Goal: Transaction & Acquisition: Purchase product/service

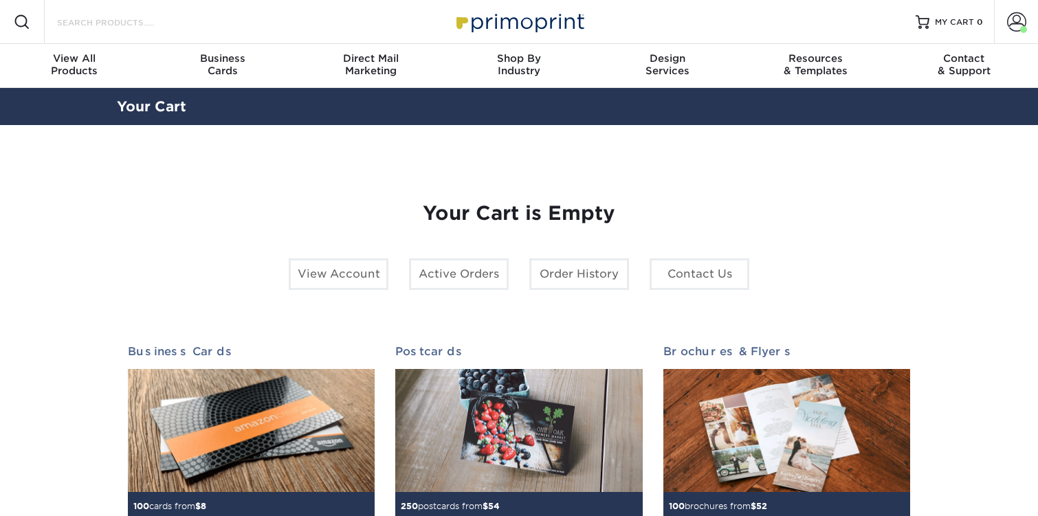
click at [129, 20] on input "Search Products" at bounding box center [123, 22] width 134 height 17
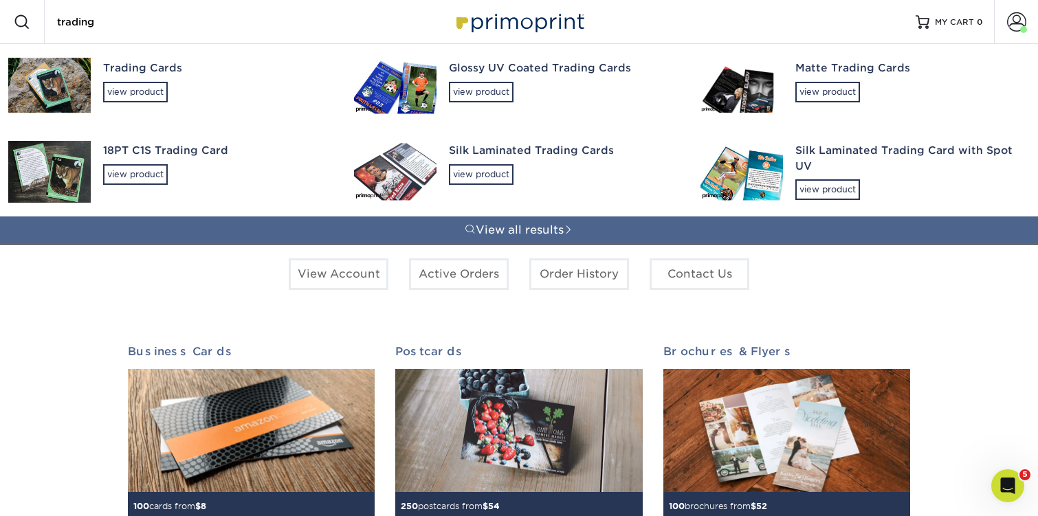
type input "trading"
click at [145, 157] on div "18PT C1S Trading Card" at bounding box center [216, 151] width 226 height 16
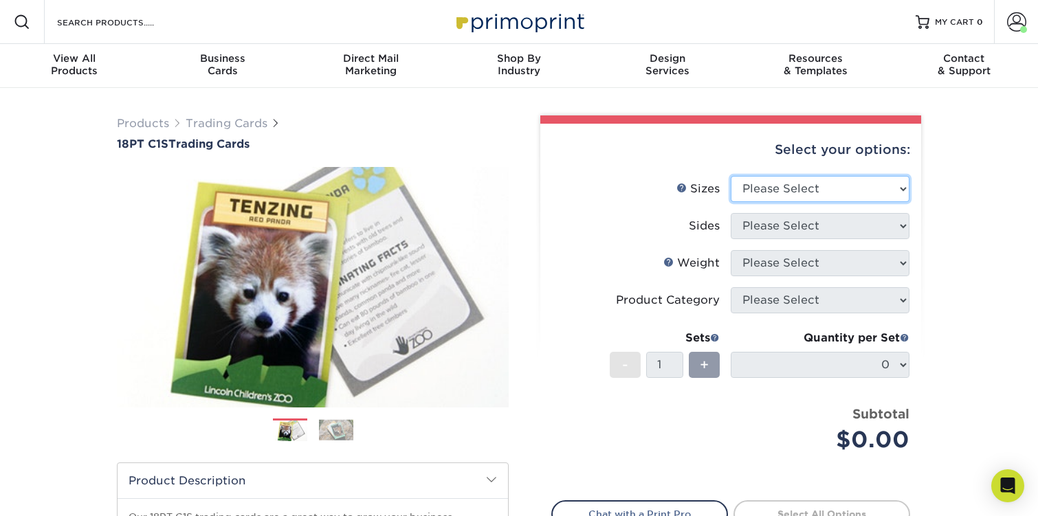
click at [754, 193] on select "Please Select 2.5" x 3.5"" at bounding box center [820, 189] width 179 height 26
select select "2.50x3.50"
click at [731, 176] on select "Please Select 2.5" x 3.5"" at bounding box center [820, 189] width 179 height 26
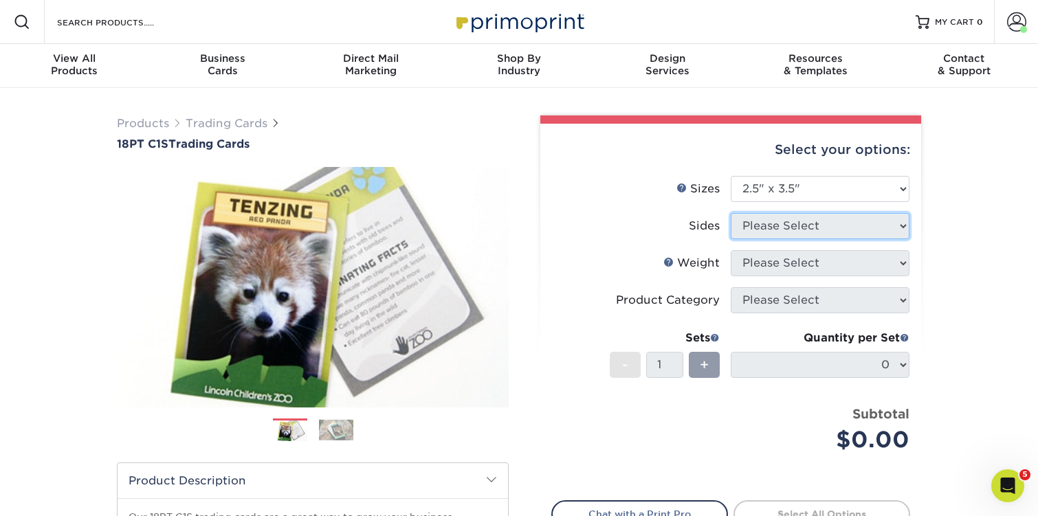
click at [765, 230] on select "Please Select" at bounding box center [820, 226] width 179 height 26
click at [731, 213] on select "Please Select Print Both Sides Print Front Only" at bounding box center [820, 226] width 179 height 26
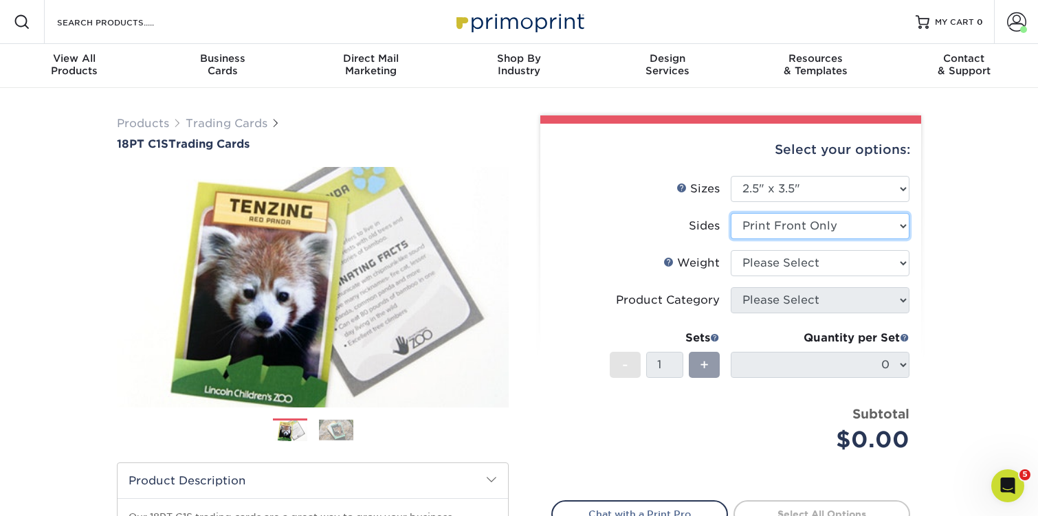
click at [766, 219] on select "Please Select Print Both Sides Print Front Only" at bounding box center [820, 226] width 179 height 26
select select "13abbda7-1d64-4f25-8bb2-c179b224825d"
click at [731, 213] on select "Please Select Print Both Sides Print Front Only" at bounding box center [820, 226] width 179 height 26
click at [765, 262] on select "Please Select 18PT C1S" at bounding box center [820, 263] width 179 height 26
select select "18PTC1S"
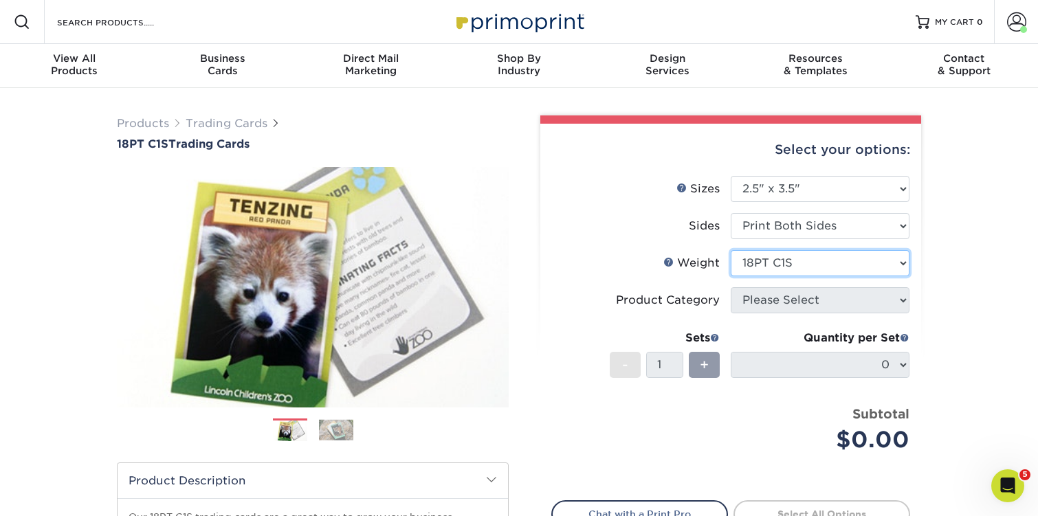
click at [731, 250] on select "Please Select 18PT C1S" at bounding box center [820, 263] width 179 height 26
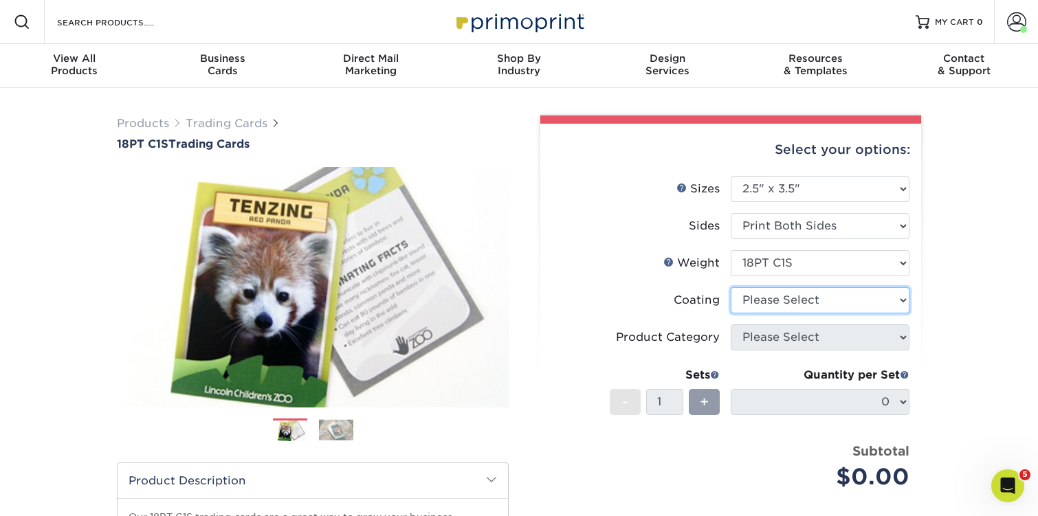
click at [767, 298] on select at bounding box center [820, 300] width 179 height 26
select select "1e8116af-acfc-44b1-83dc-8181aa338834"
click at [731, 287] on select at bounding box center [820, 300] width 179 height 26
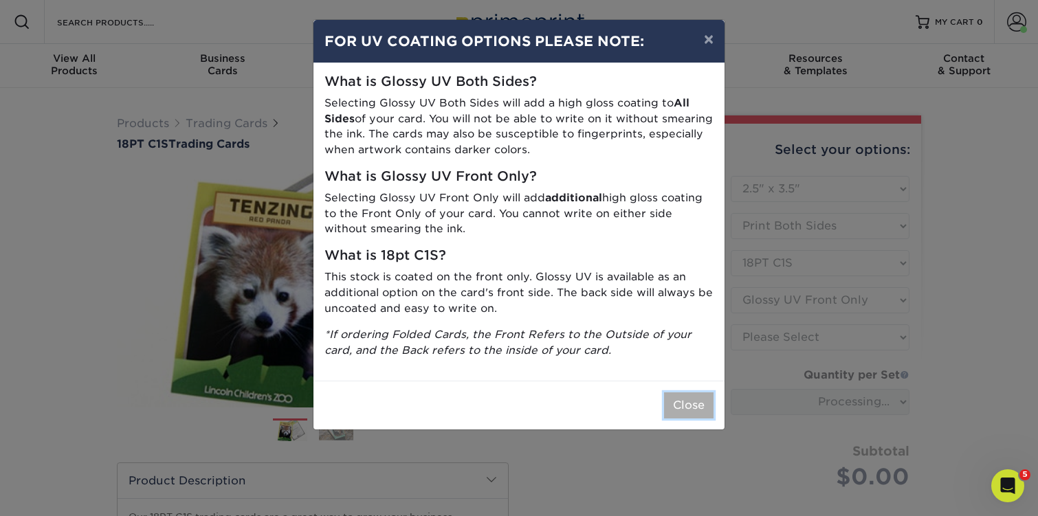
click at [701, 396] on button "Close" at bounding box center [689, 406] width 50 height 26
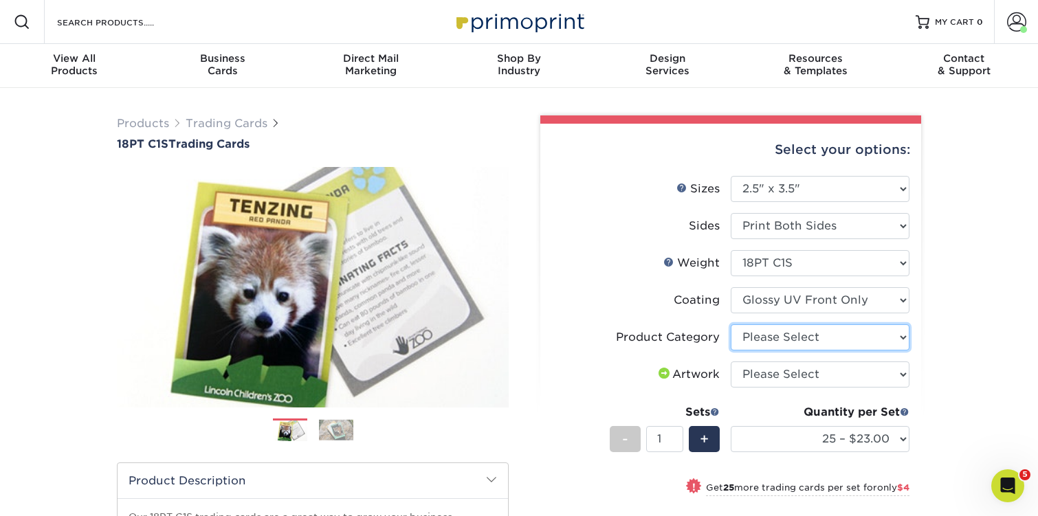
click at [765, 342] on select "Please Select Trading Cards" at bounding box center [820, 338] width 179 height 26
select select "c2f9bce9-36c2-409d-b101-c29d9d031e18"
click at [731, 325] on select "Please Select Trading Cards" at bounding box center [820, 338] width 179 height 26
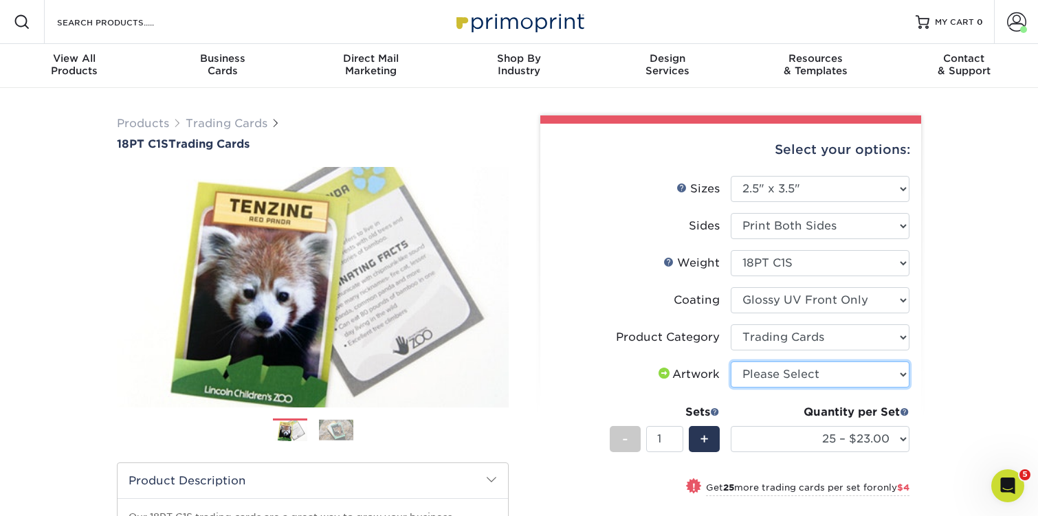
click at [765, 368] on select "Please Select I will upload files I need a design - $100" at bounding box center [820, 375] width 179 height 26
select select "upload"
click at [731, 362] on select "Please Select I will upload files I need a design - $100" at bounding box center [820, 375] width 179 height 26
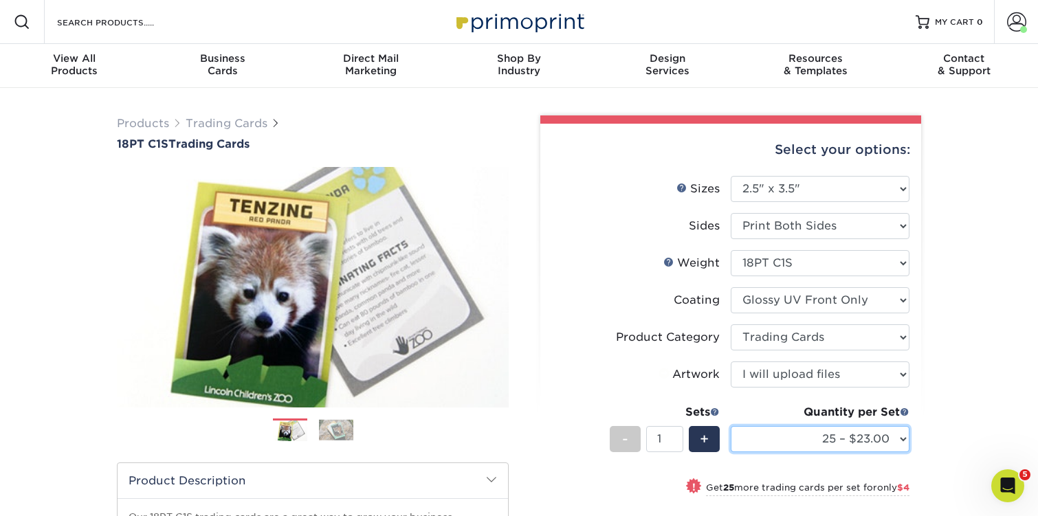
click at [786, 438] on select "25 – $23.00 50 – $27.00 75 – $34.00 100 – $38.00 250 – $45.00 500 – $54.00 1000…" at bounding box center [820, 439] width 179 height 26
select select "50 – $27.00"
click at [731, 426] on select "25 – $23.00 50 – $27.00 75 – $34.00 100 – $38.00 250 – $45.00 500 – $54.00 1000…" at bounding box center [820, 439] width 179 height 26
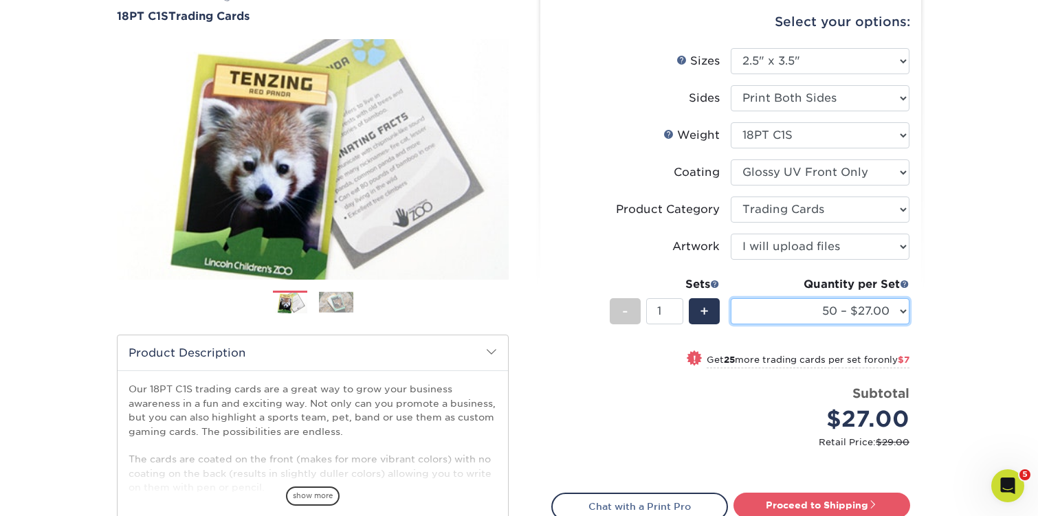
scroll to position [157, 0]
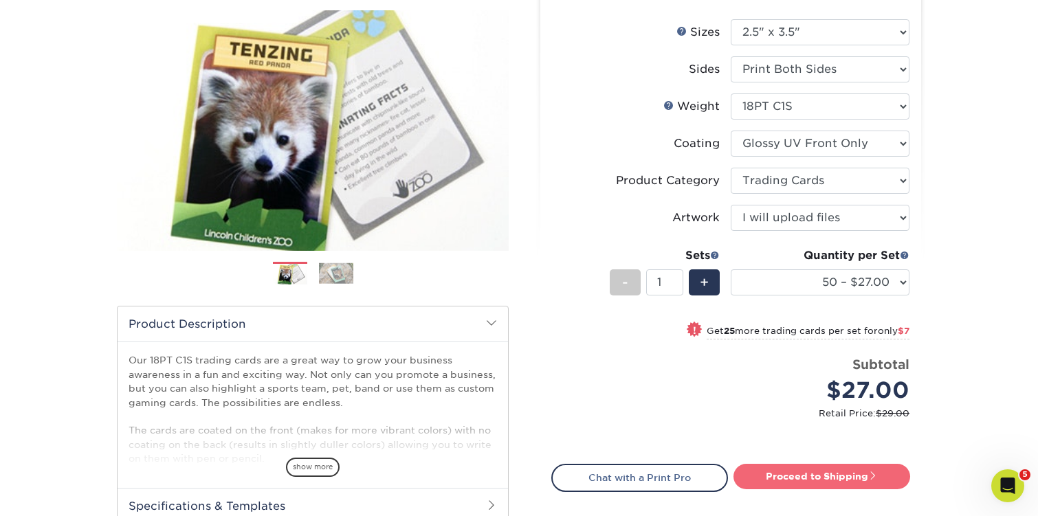
click at [787, 485] on link "Proceed to Shipping" at bounding box center [822, 476] width 177 height 25
type input "Set 1"
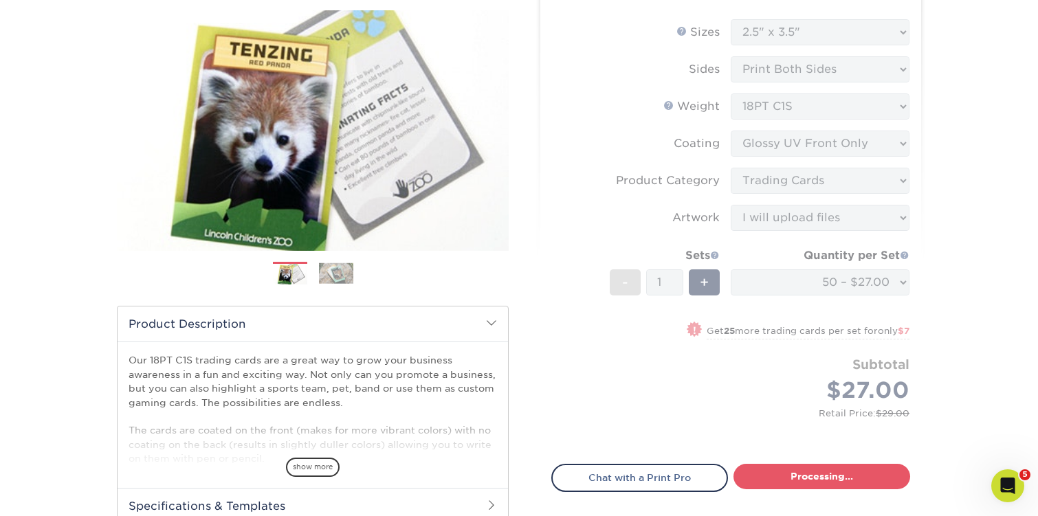
select select "43eb4afa-628e-487b-adac-7598d371c1af"
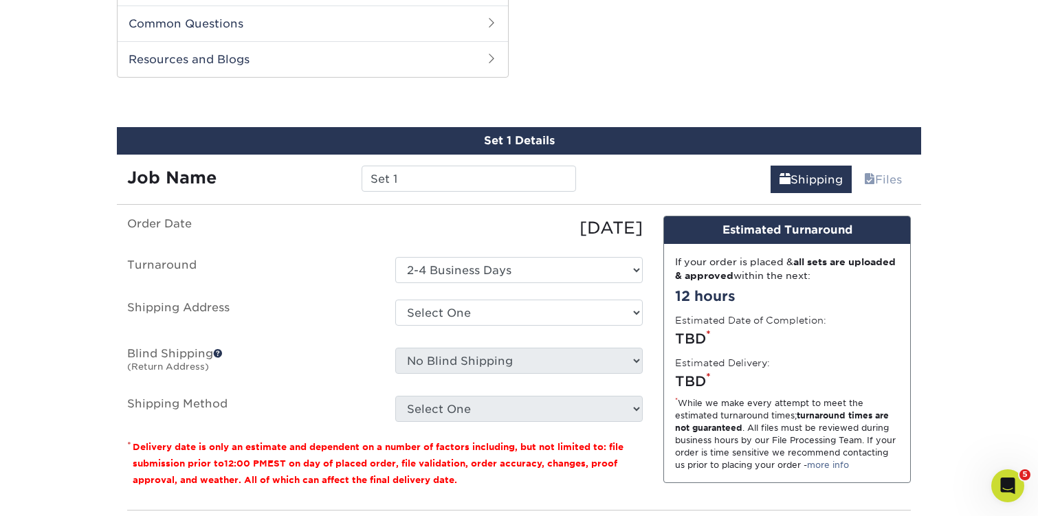
scroll to position [685, 0]
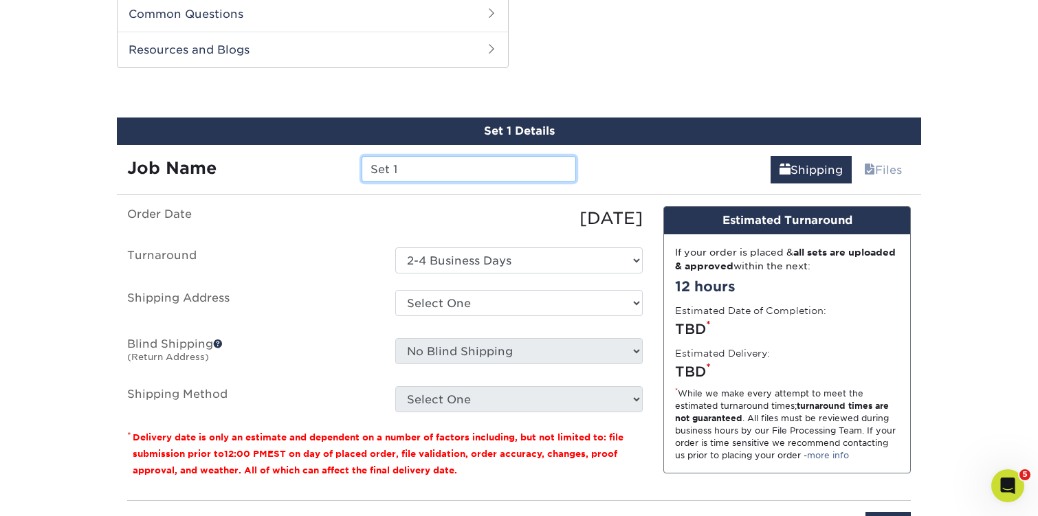
drag, startPoint x: 435, startPoint y: 171, endPoint x: 333, endPoint y: 139, distance: 106.8
click at [335, 140] on div "Set 1 Details Job Name Set 1 Shipping Files You've choosen mailing services! If…" at bounding box center [519, 336] width 805 height 437
type input "Gordi"
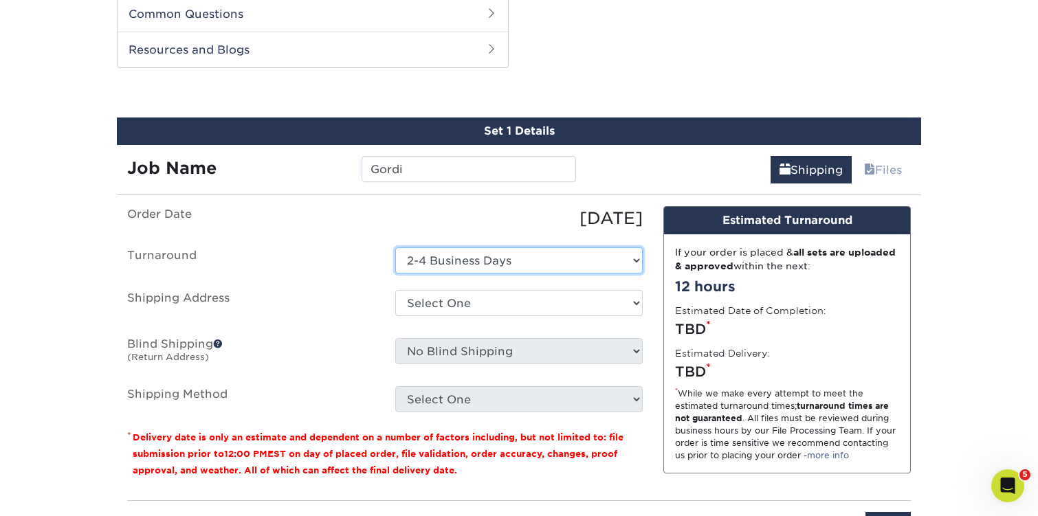
click at [435, 271] on select "Select One 2-4 Business Days" at bounding box center [519, 261] width 248 height 26
click at [395, 248] on select "Select One 2-4 Business Days" at bounding box center [519, 261] width 248 height 26
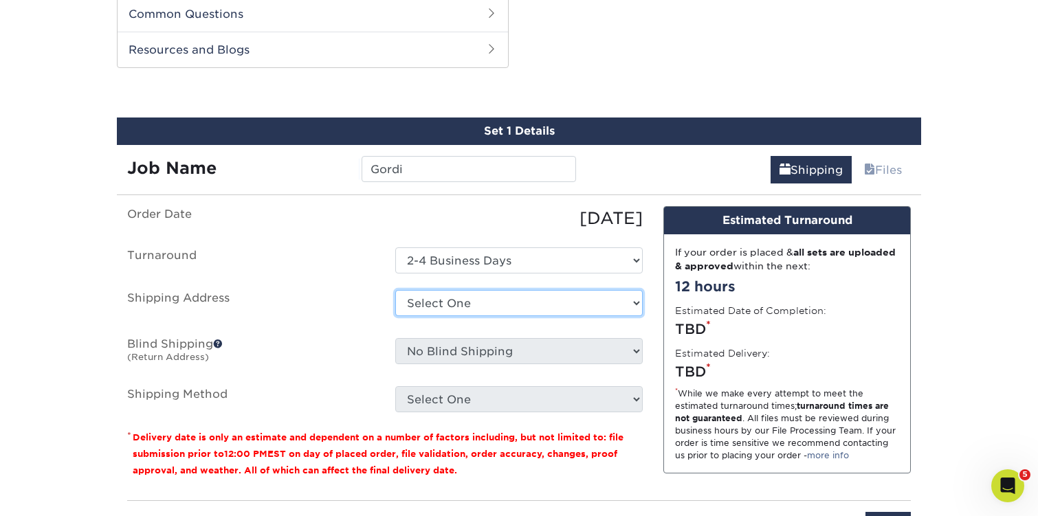
click at [439, 297] on select "Select One Judson PERSONAL Sid The Cat + Add New Address" at bounding box center [519, 303] width 248 height 26
select select "131575"
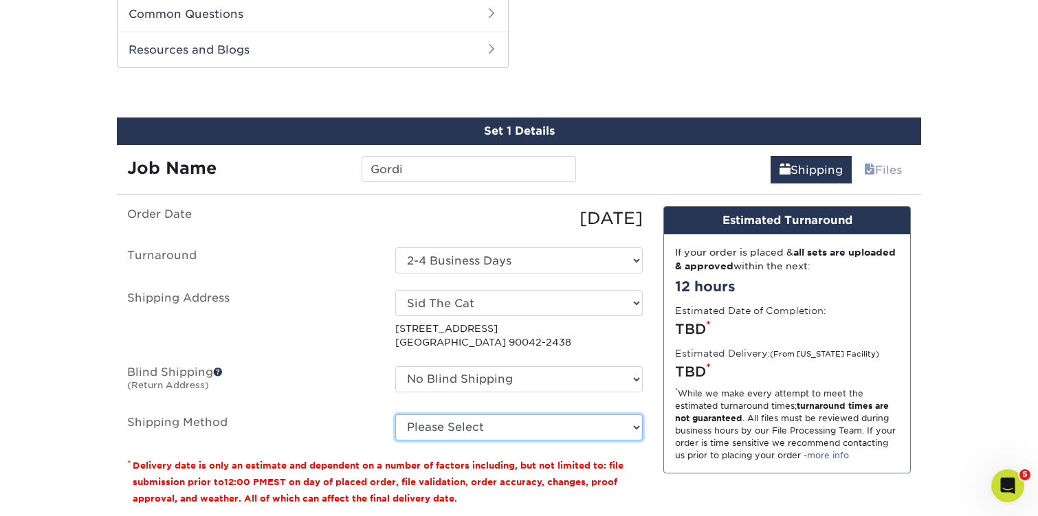
click at [468, 424] on select "Please Select 3 Day Shipping Service (+$16.70) Ground Shipping (+$16.92) 2 Day …" at bounding box center [519, 428] width 248 height 26
click at [395, 415] on select "Please Select 3 Day Shipping Service (+$16.70) Ground Shipping (+$16.92) 2 Day …" at bounding box center [519, 428] width 248 height 26
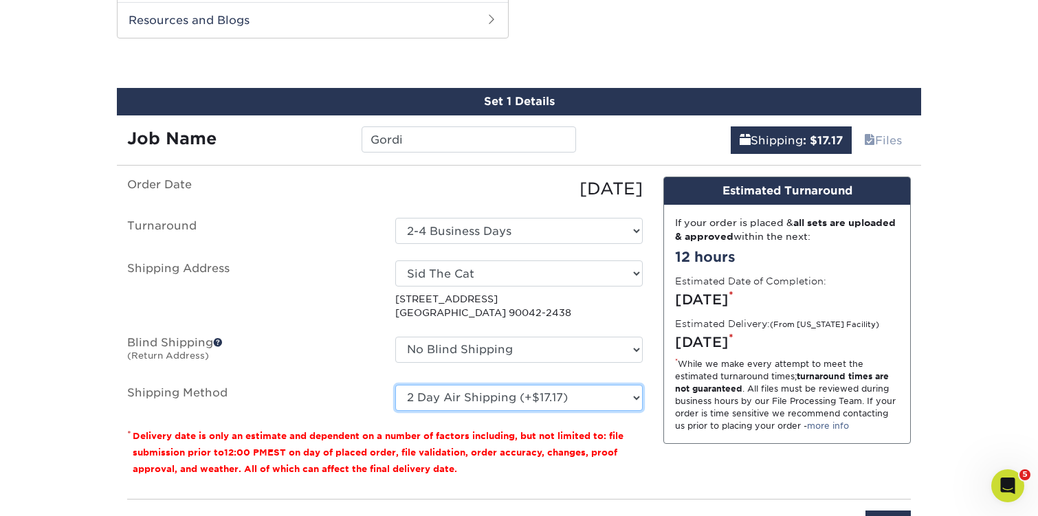
click at [488, 402] on select "Please Select 3 Day Shipping Service (+$16.70) Ground Shipping (+$16.92) 2 Day …" at bounding box center [519, 398] width 248 height 26
click at [395, 385] on select "Please Select 3 Day Shipping Service (+$16.70) Ground Shipping (+$16.92) 2 Day …" at bounding box center [519, 398] width 248 height 26
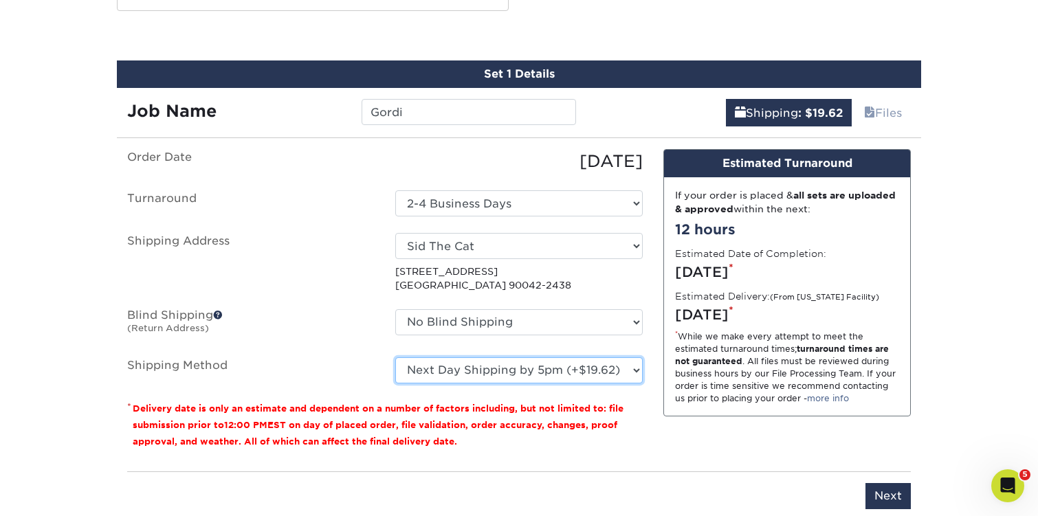
scroll to position [743, 0]
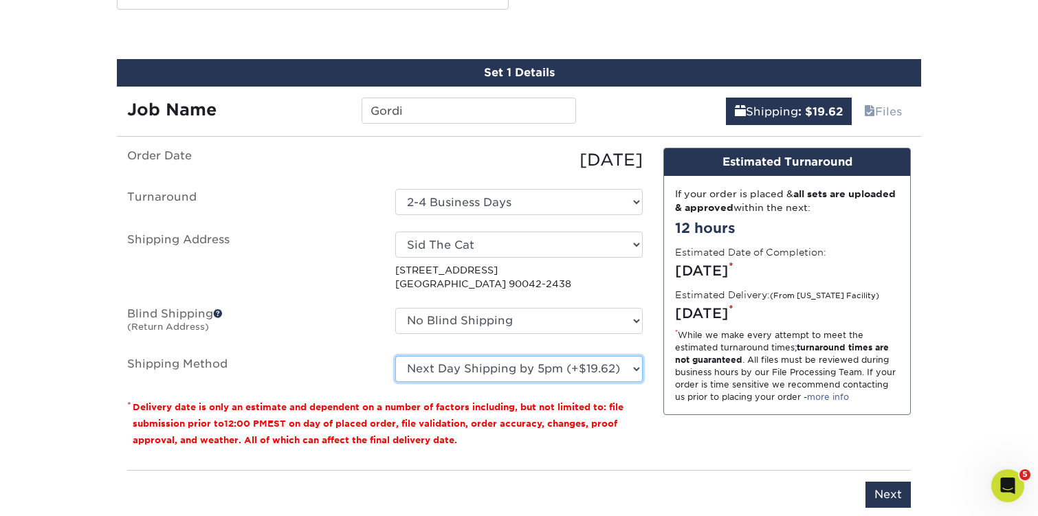
click at [537, 369] on select "Please Select 3 Day Shipping Service (+$16.70) Ground Shipping (+$16.92) 2 Day …" at bounding box center [519, 369] width 248 height 26
click at [395, 356] on select "Please Select 3 Day Shipping Service (+$16.70) Ground Shipping (+$16.92) 2 Day …" at bounding box center [519, 369] width 248 height 26
click at [530, 371] on select "Please Select 3 Day Shipping Service (+$16.70) Ground Shipping (+$16.92) 2 Day …" at bounding box center [519, 369] width 248 height 26
select select "13"
click at [395, 356] on select "Please Select 3 Day Shipping Service (+$16.70) Ground Shipping (+$16.92) 2 Day …" at bounding box center [519, 369] width 248 height 26
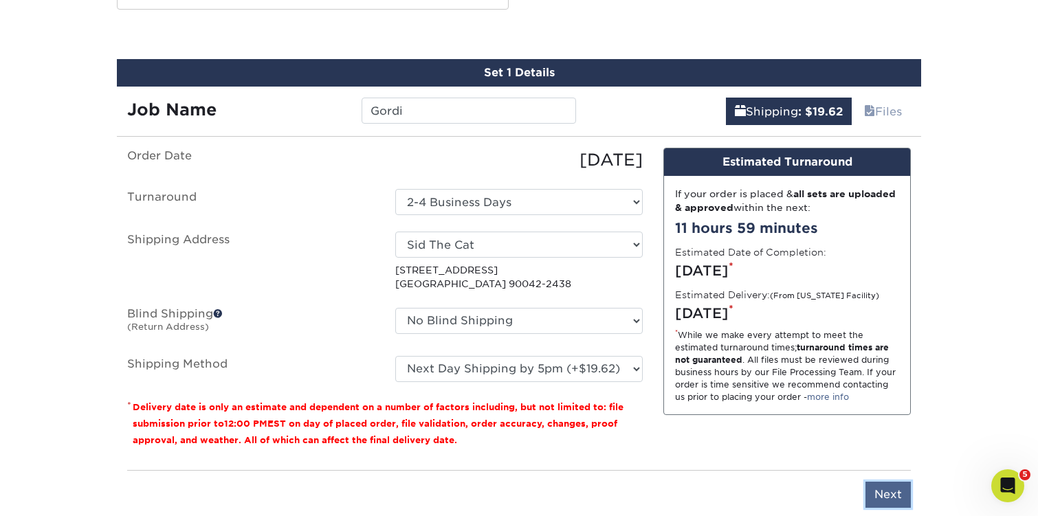
click at [890, 488] on input "Next" at bounding box center [888, 495] width 45 height 26
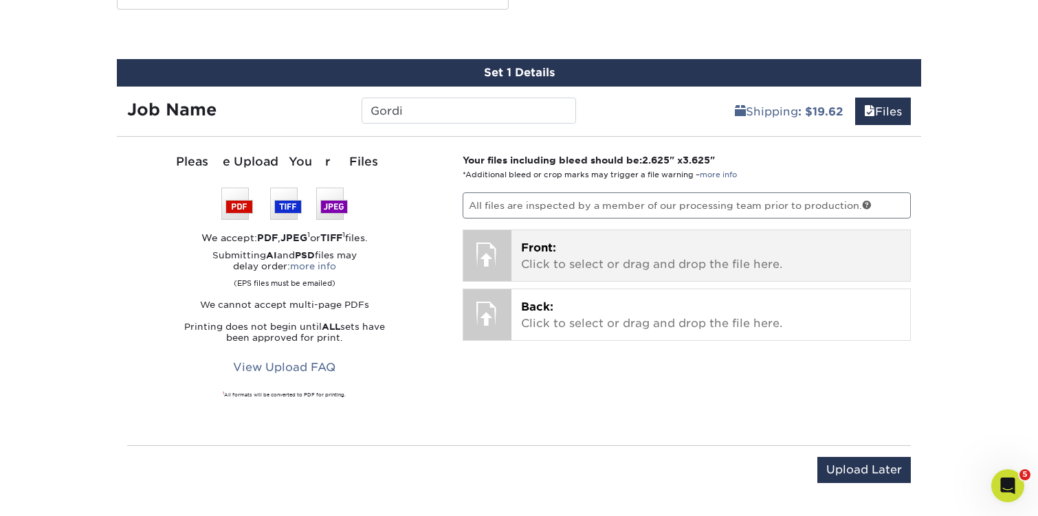
click at [558, 258] on p "Front: Click to select or drag and drop the file here." at bounding box center [711, 256] width 380 height 33
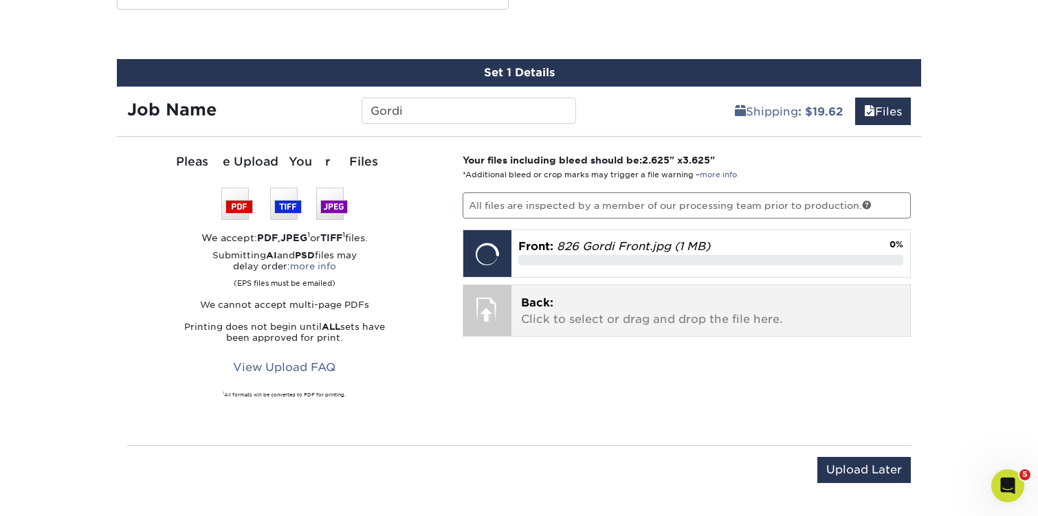
click at [584, 309] on p "Back: Click to select or drag and drop the file here." at bounding box center [711, 311] width 380 height 33
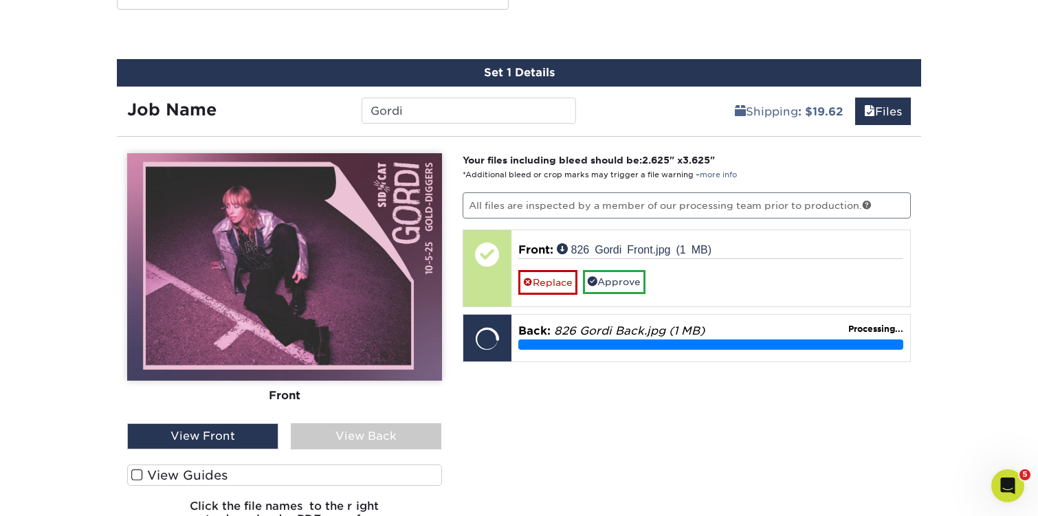
click at [133, 470] on span at bounding box center [137, 475] width 12 height 13
click at [0, 0] on input "View Guides" at bounding box center [0, 0] width 0 height 0
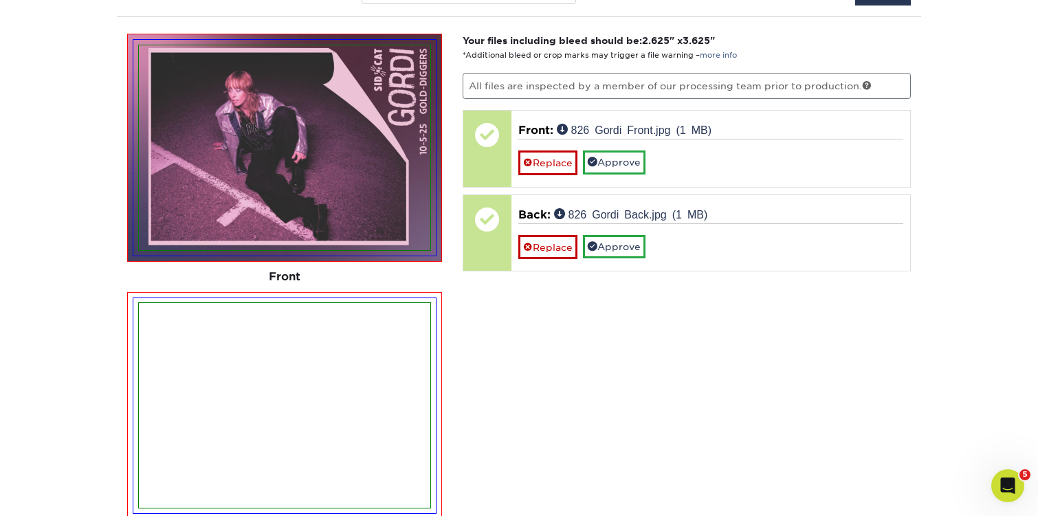
scroll to position [867, 0]
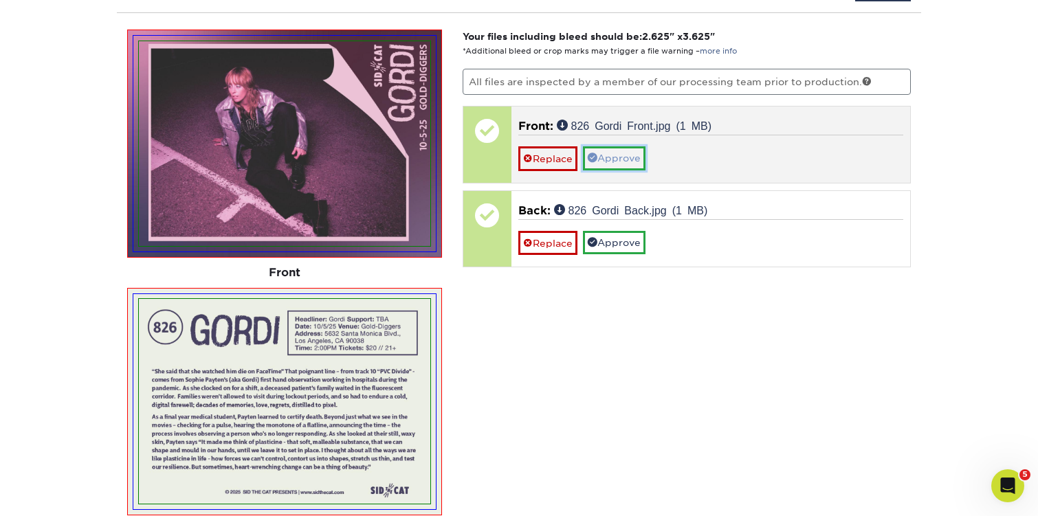
click at [622, 151] on link "Approve" at bounding box center [614, 157] width 63 height 23
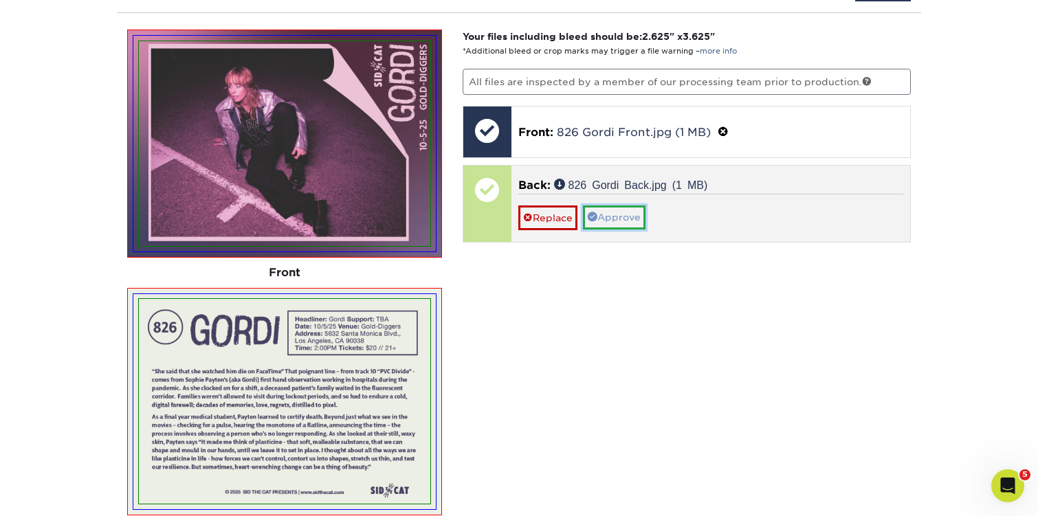
click at [620, 216] on link "Approve" at bounding box center [614, 217] width 63 height 23
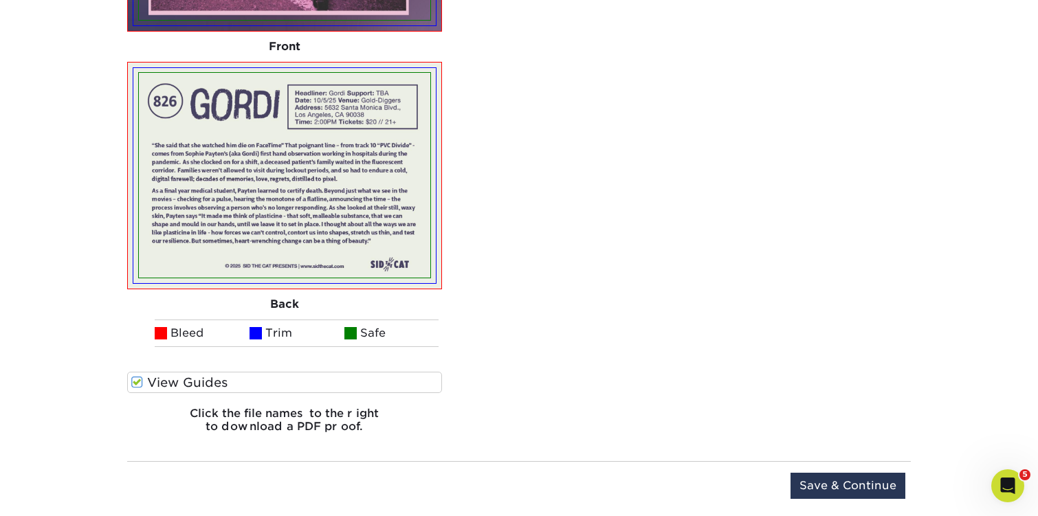
scroll to position [1109, 0]
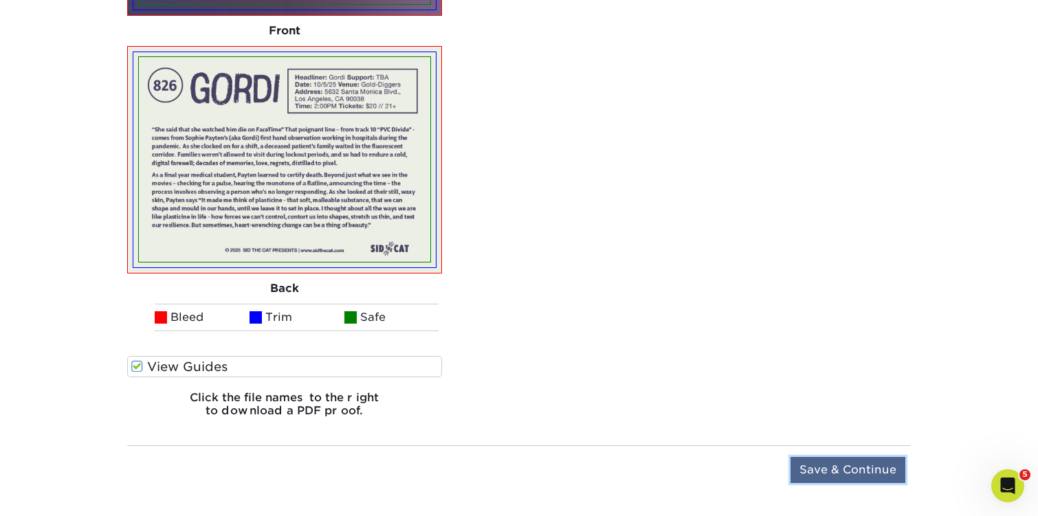
click at [817, 470] on input "Save & Continue" at bounding box center [848, 470] width 115 height 26
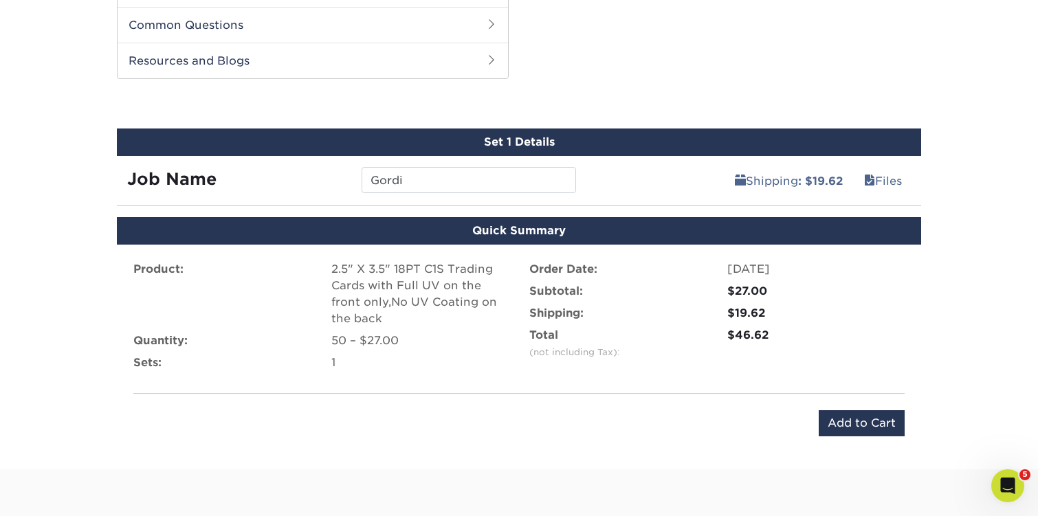
scroll to position [809, 0]
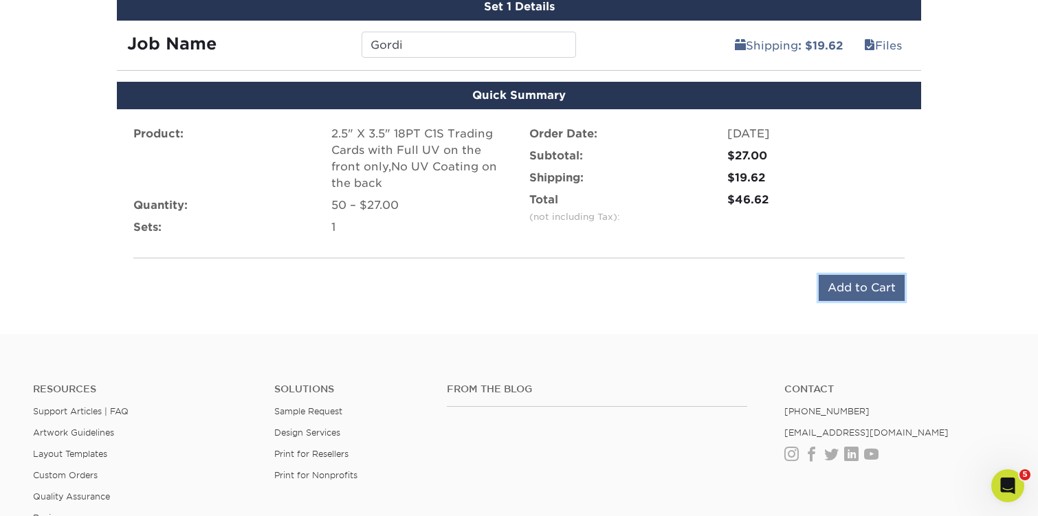
click at [849, 292] on input "Add to Cart" at bounding box center [862, 288] width 86 height 26
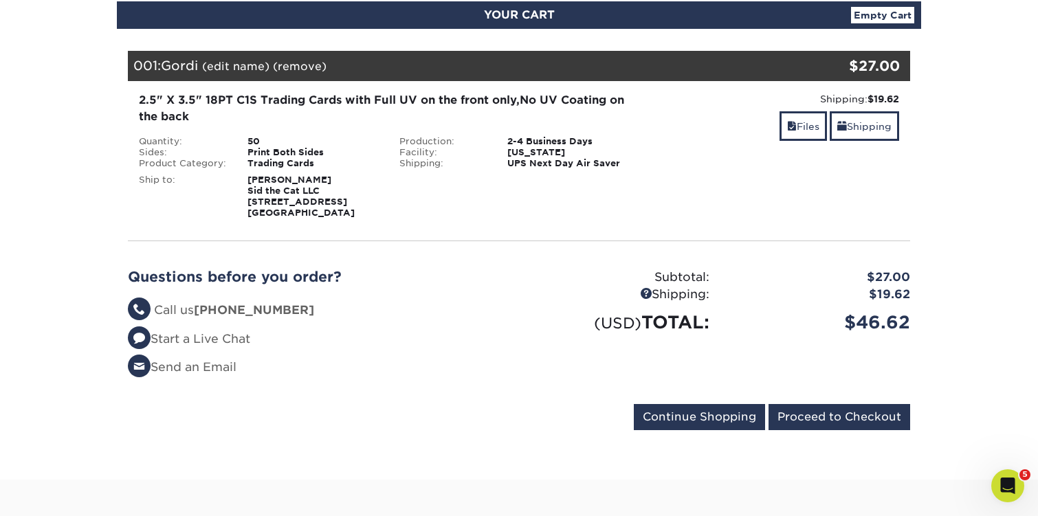
scroll to position [159, 0]
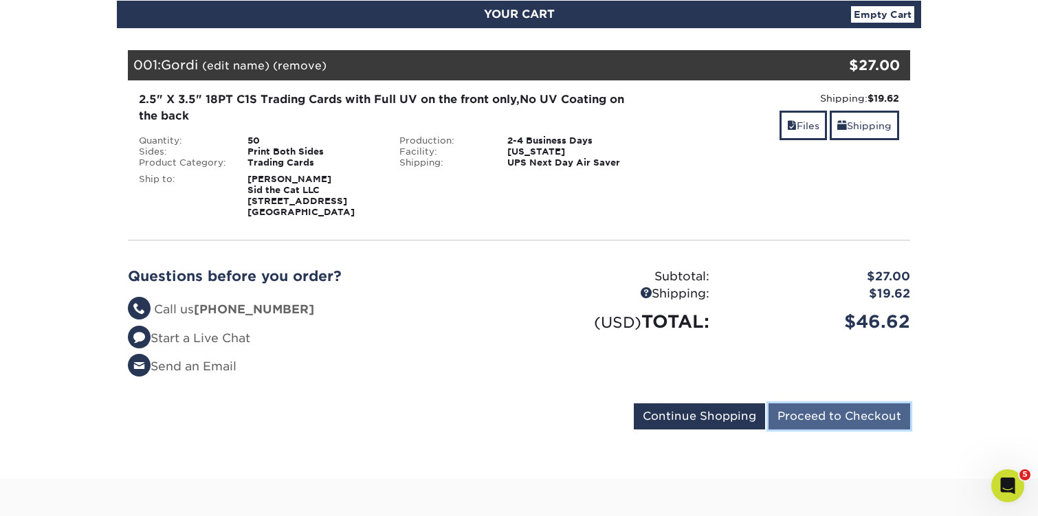
click at [835, 412] on input "Proceed to Checkout" at bounding box center [840, 417] width 142 height 26
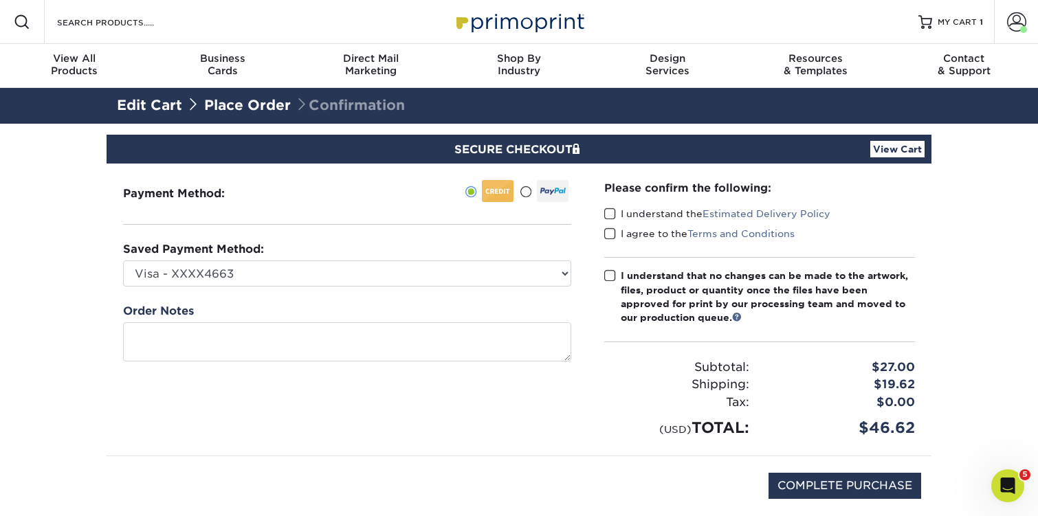
click at [607, 212] on span at bounding box center [610, 214] width 12 height 13
click at [0, 0] on input "I understand the Estimated Delivery Policy" at bounding box center [0, 0] width 0 height 0
click at [610, 234] on span at bounding box center [610, 234] width 12 height 13
click at [0, 0] on input "I agree to the Terms and Conditions" at bounding box center [0, 0] width 0 height 0
click at [610, 277] on span at bounding box center [610, 276] width 12 height 13
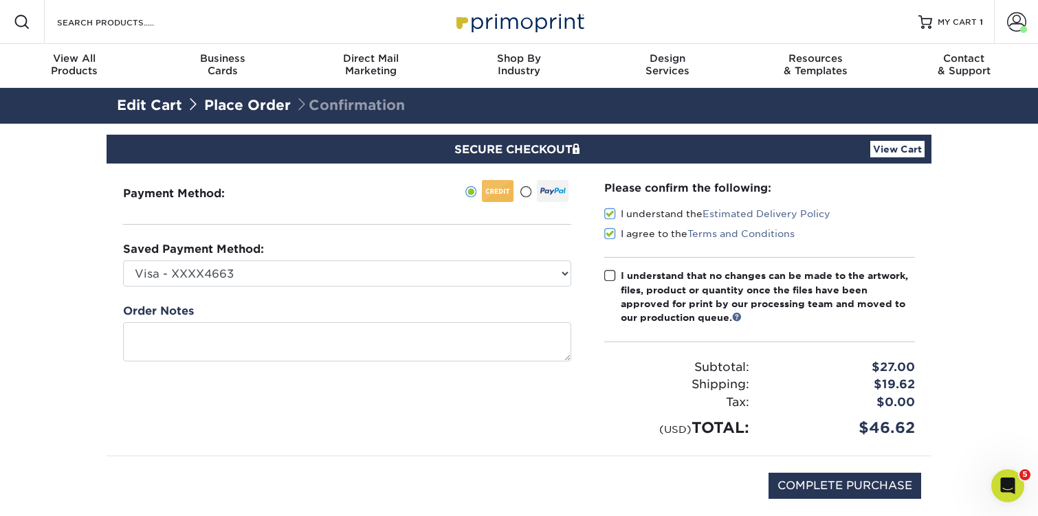
click at [0, 0] on input "I understand that no changes can be made to the artwork, files, product or quan…" at bounding box center [0, 0] width 0 height 0
click at [805, 487] on input "COMPLETE PURCHASE" at bounding box center [845, 486] width 153 height 26
type input "PROCESSING, PLEASE WAIT..."
